Goal: Navigation & Orientation: Locate item on page

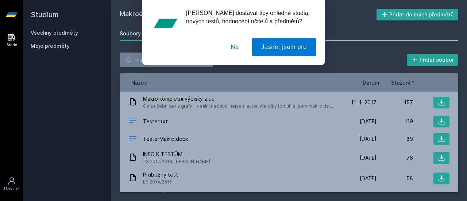
click at [230, 52] on button "Ne" at bounding box center [235, 47] width 26 height 18
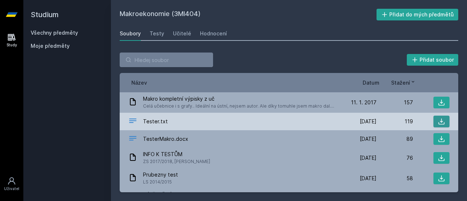
click at [439, 122] on icon at bounding box center [442, 122] width 6 height 6
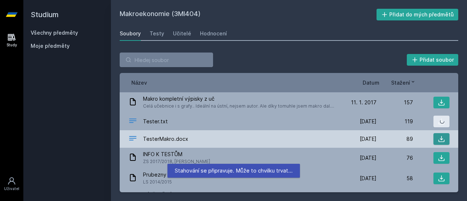
click at [438, 140] on icon at bounding box center [441, 138] width 7 height 7
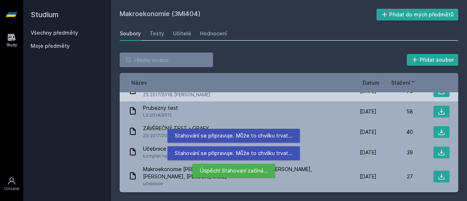
scroll to position [66, 0]
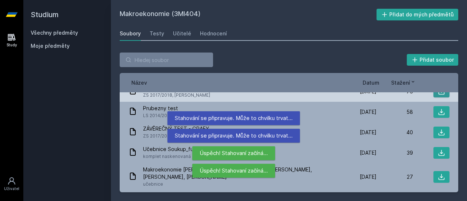
click at [441, 95] on icon at bounding box center [441, 91] width 7 height 7
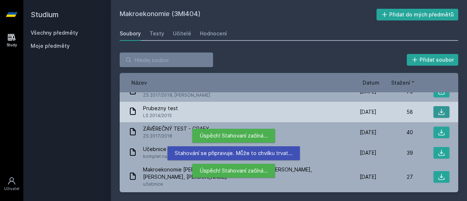
click at [440, 112] on icon at bounding box center [441, 111] width 7 height 7
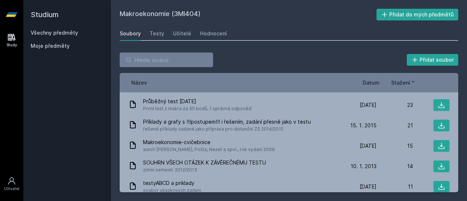
scroll to position [162, 0]
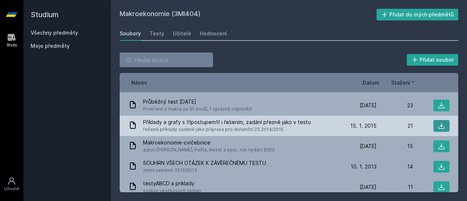
click at [441, 122] on icon at bounding box center [441, 125] width 7 height 7
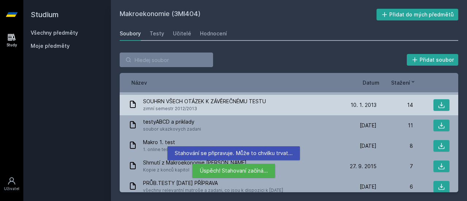
scroll to position [224, 0]
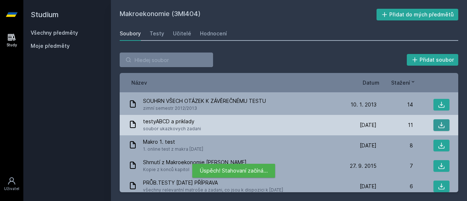
click at [440, 122] on icon at bounding box center [441, 125] width 7 height 7
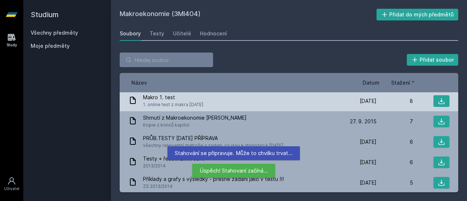
scroll to position [274, 0]
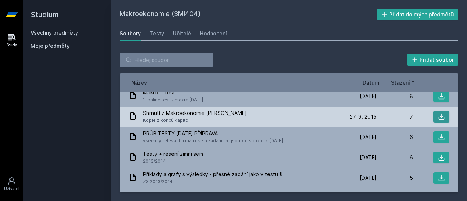
click at [434, 111] on button at bounding box center [442, 117] width 16 height 12
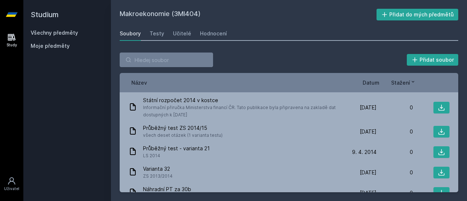
scroll to position [538, 0]
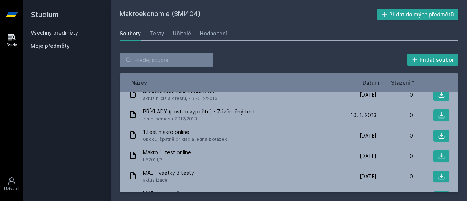
click at [373, 81] on span "Datum" at bounding box center [371, 83] width 17 height 8
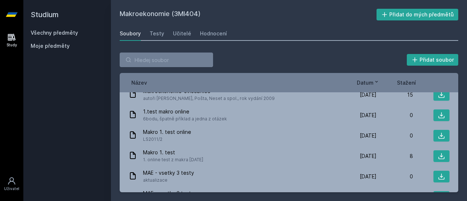
scroll to position [658, 0]
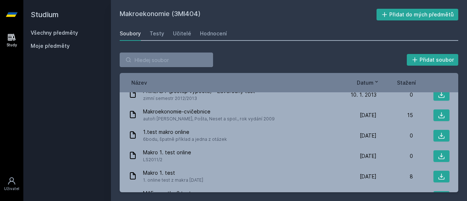
click at [373, 81] on span "Datum" at bounding box center [365, 83] width 17 height 8
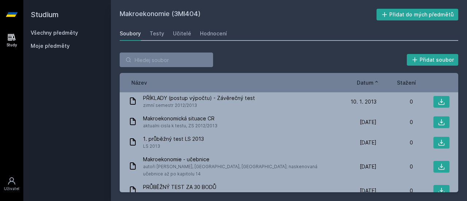
scroll to position [0, 0]
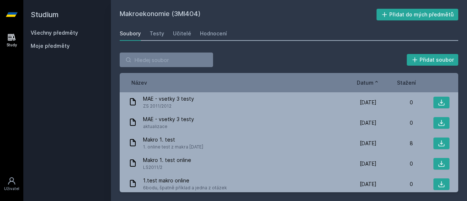
click at [368, 81] on span "Datum" at bounding box center [365, 83] width 17 height 8
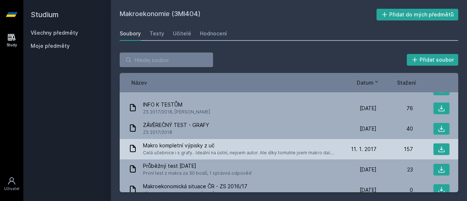
scroll to position [30, 0]
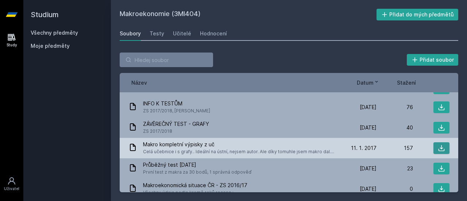
click at [438, 148] on icon at bounding box center [441, 148] width 7 height 7
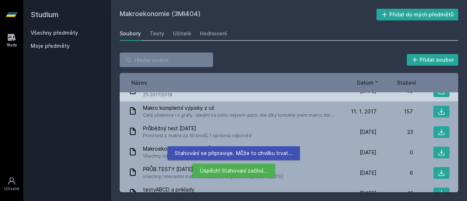
scroll to position [68, 0]
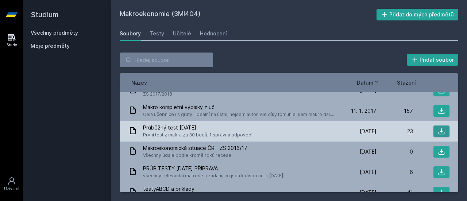
click at [442, 130] on button at bounding box center [442, 132] width 16 height 12
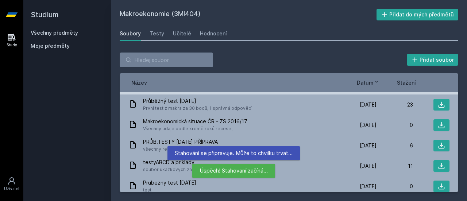
scroll to position [95, 0]
